Goal: Contribute content: Contribute content

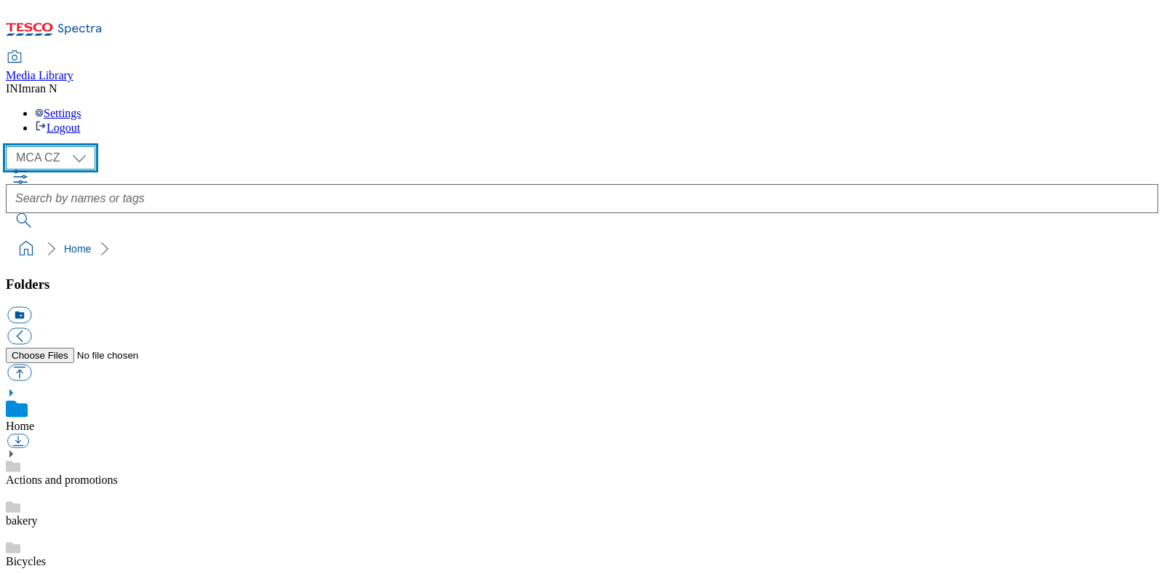
click at [87, 146] on select "MCA CZ MCA HU MCA MY MCA SK MCA TH MCA UK" at bounding box center [51, 157] width 90 height 23
select select "flare-mca-sk"
click at [9, 146] on select "MCA CZ MCA HU MCA MY MCA SK MCA TH MCA UK" at bounding box center [51, 157] width 90 height 23
click at [159, 146] on div "( optional ) MCA CZ MCA HU MCA MY MCA SK MCA TH MCA UK MCA SK" at bounding box center [582, 157] width 1153 height 23
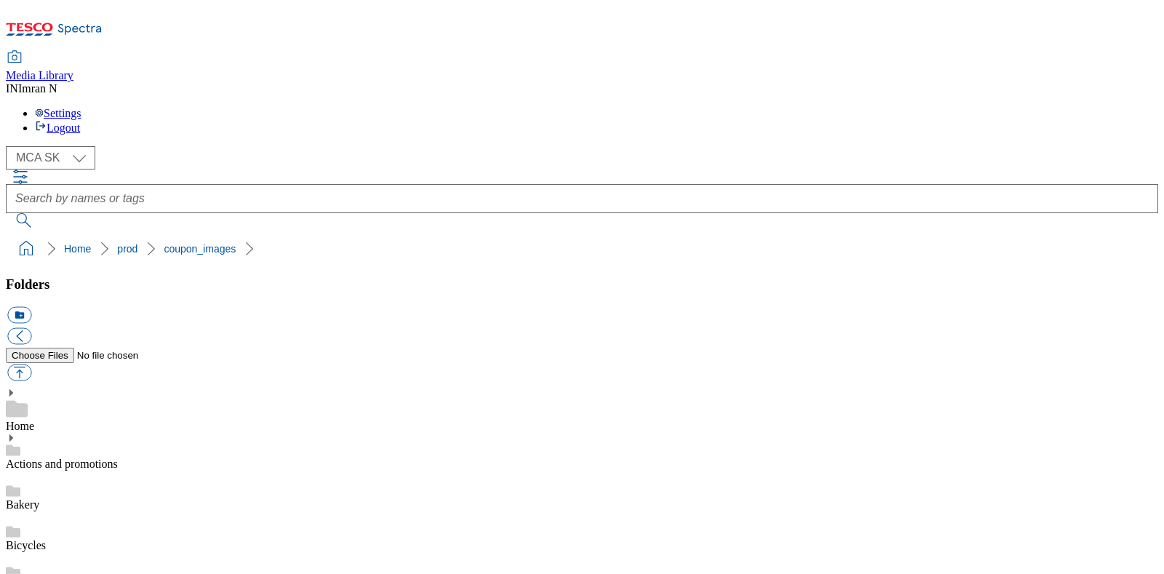
scroll to position [33, 0]
copy span "251867"
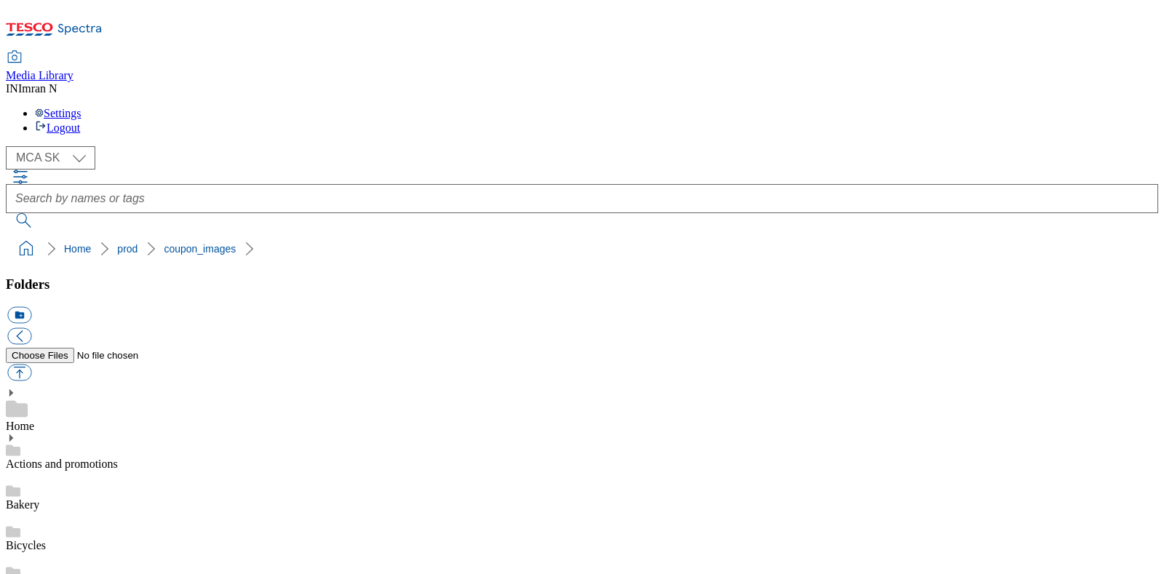
click at [31, 365] on button "button" at bounding box center [19, 373] width 24 height 17
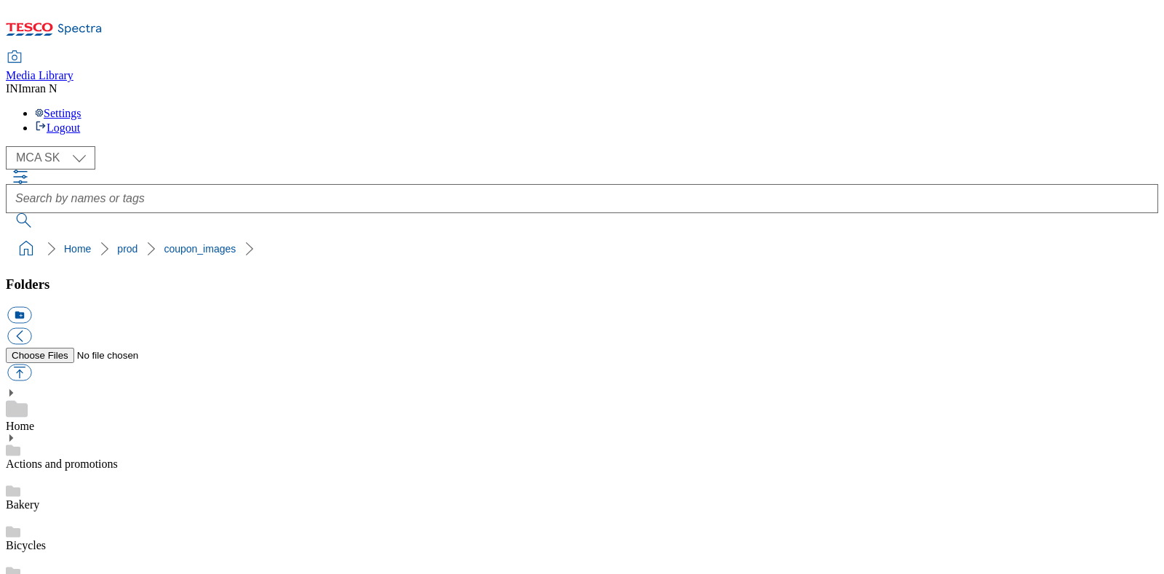
click at [31, 365] on button "button" at bounding box center [19, 373] width 24 height 17
type input "C:\fakepath\B92_1101_T.jpg"
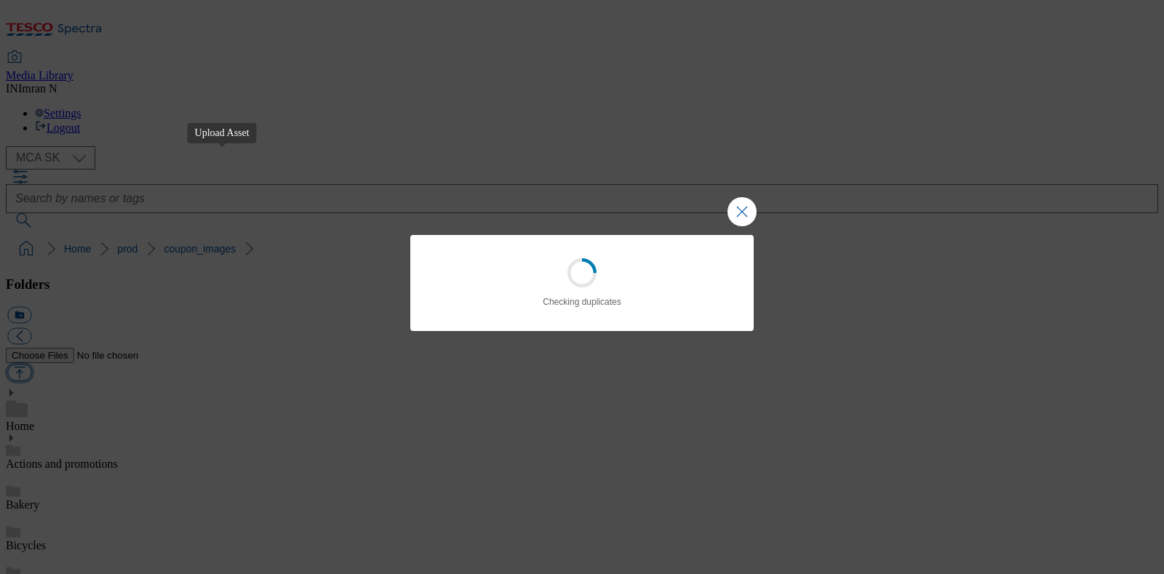
click at [291, 52] on div "Loading Checking duplicates" at bounding box center [582, 287] width 1164 height 574
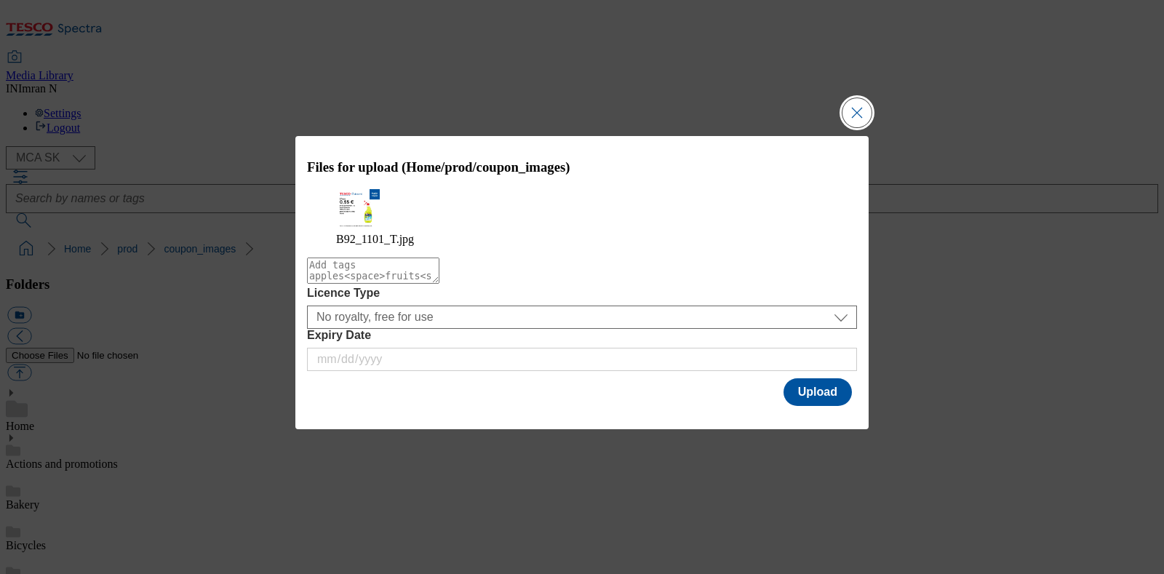
click at [866, 111] on button "Close Modal" at bounding box center [857, 112] width 29 height 29
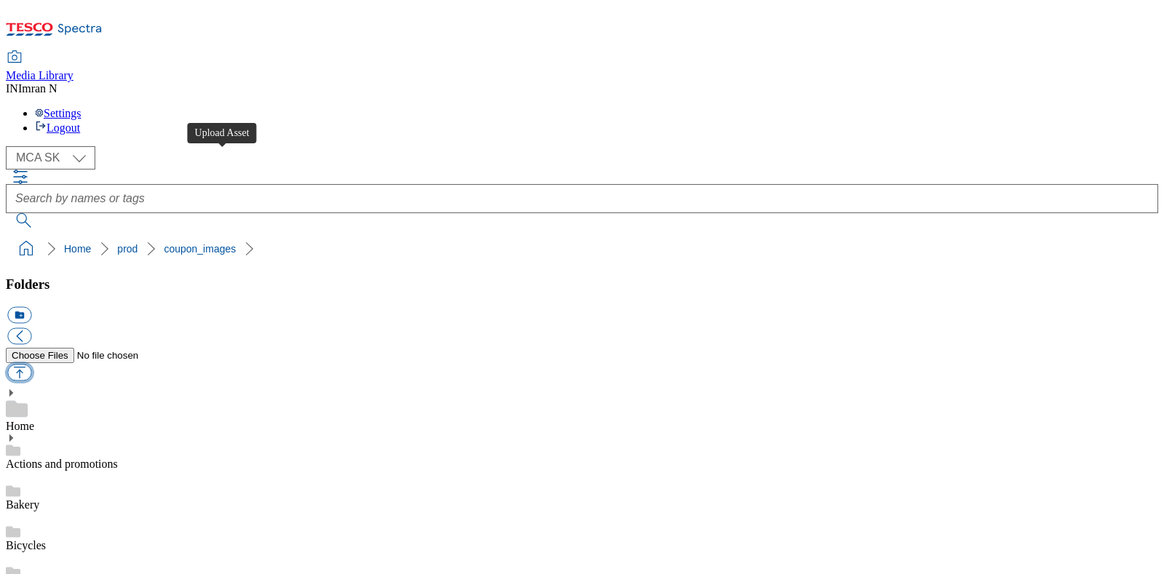
click at [31, 365] on button "button" at bounding box center [19, 373] width 24 height 17
type input "C:\fakepath\B92_1101_F.jpg"
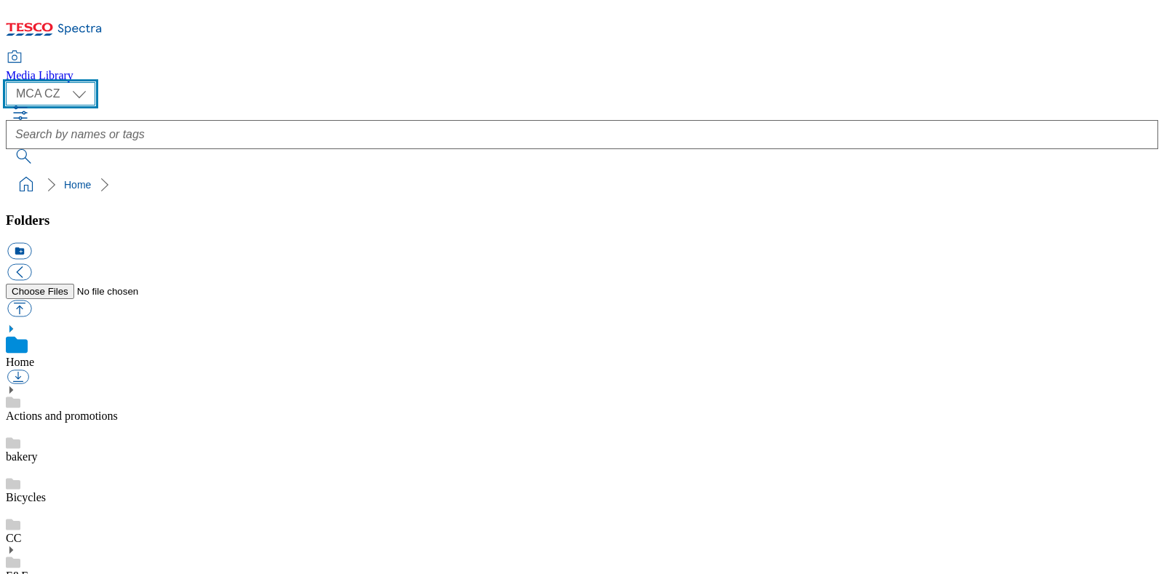
click at [83, 86] on select "MCA CZ MCA HU MCA MY MCA SK MCA TH MCA UK" at bounding box center [51, 93] width 90 height 23
select select "flare-mca-sk"
click at [9, 82] on select "MCA CZ MCA HU MCA MY MCA SK MCA TH MCA UK" at bounding box center [51, 93] width 90 height 23
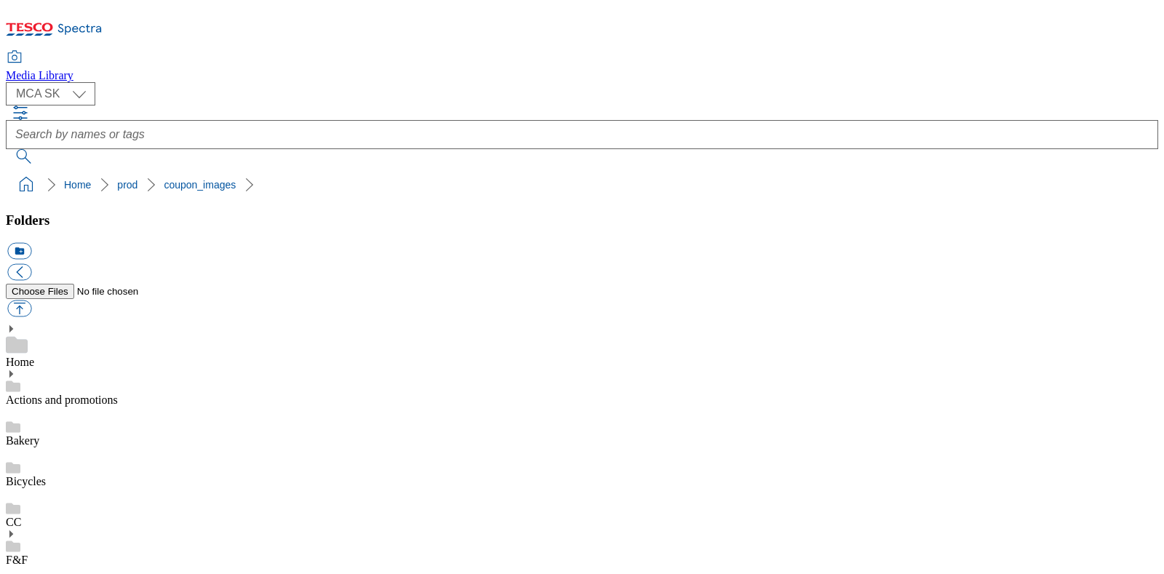
scroll to position [33, 0]
click at [31, 301] on button "button" at bounding box center [19, 309] width 24 height 17
type input "C:\fakepath\B92_1101_F.jpg"
